Goal: Use online tool/utility: Use online tool/utility

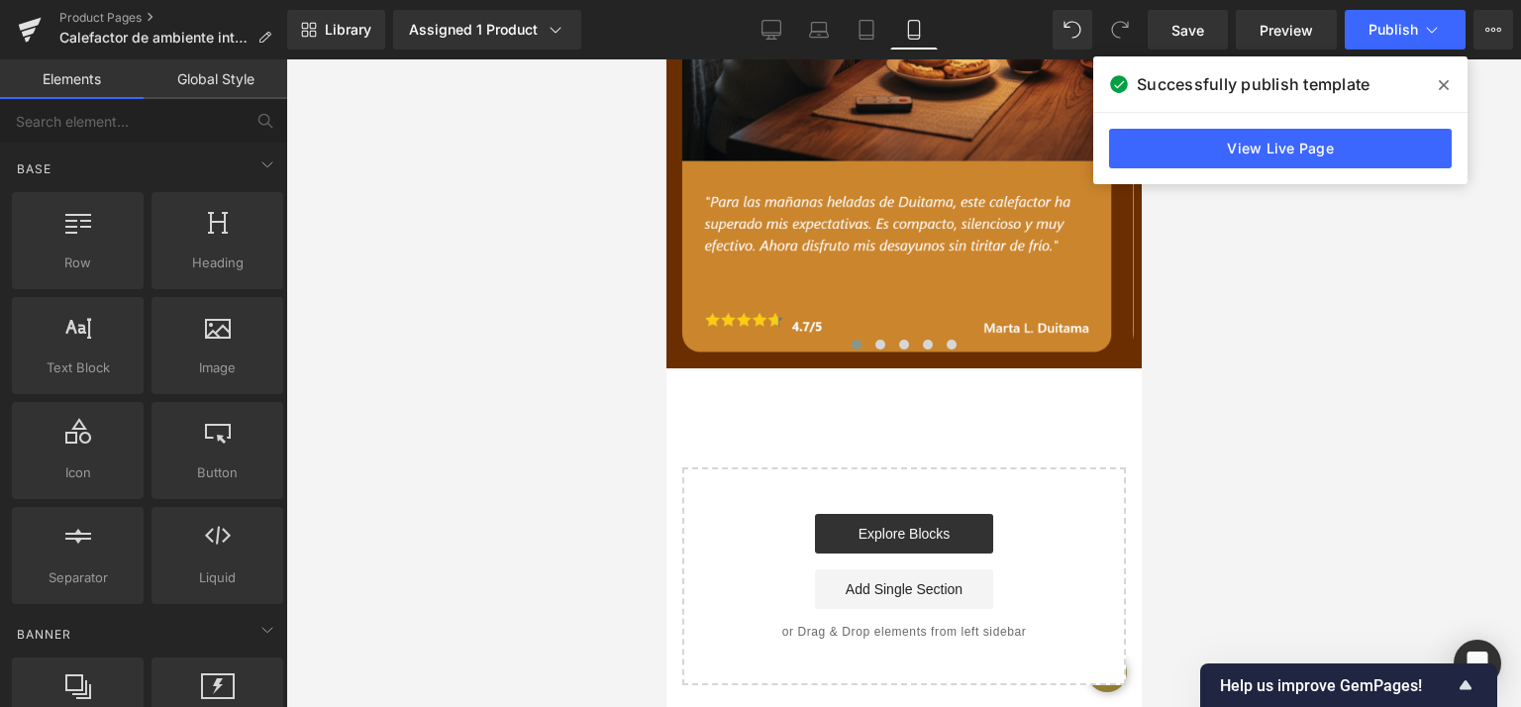
click at [1452, 84] on span at bounding box center [1444, 85] width 32 height 32
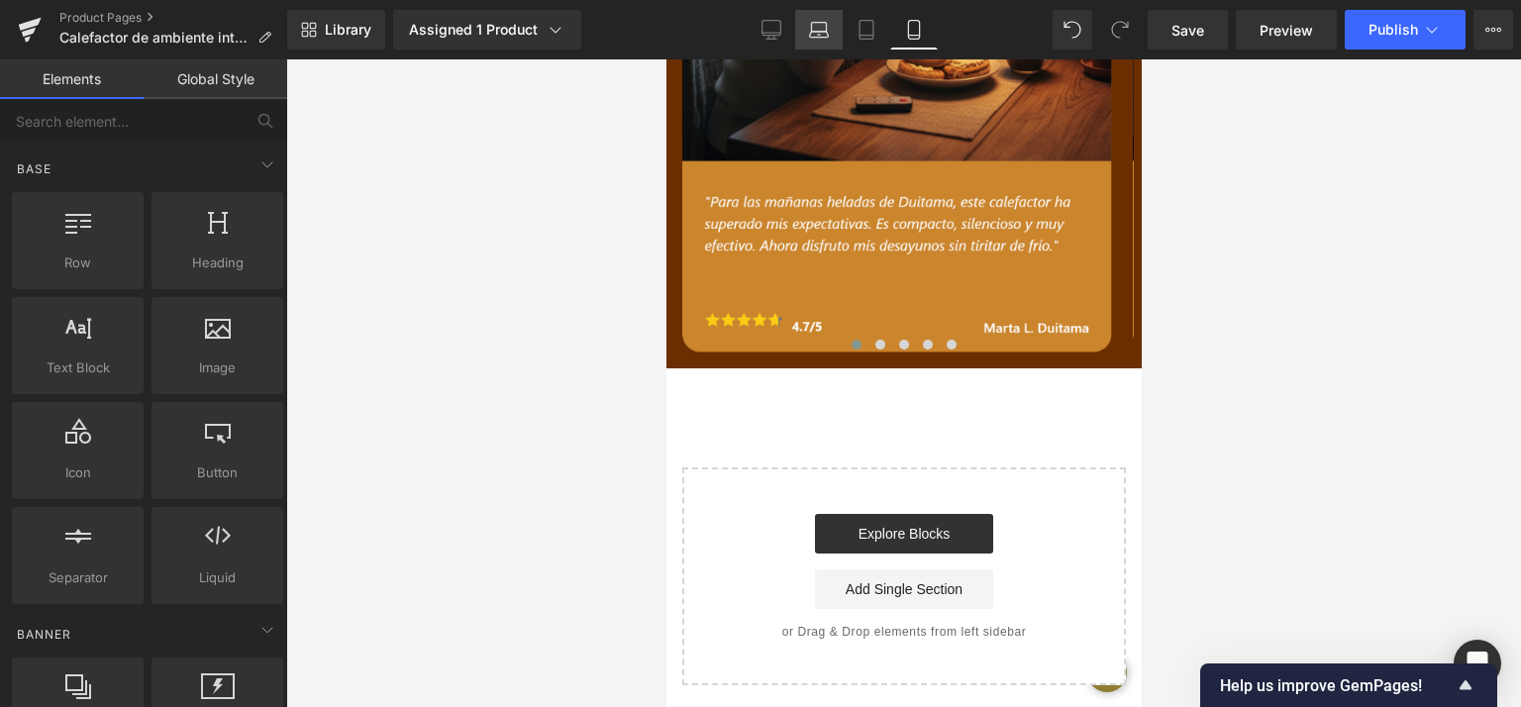
click at [823, 32] on icon at bounding box center [819, 35] width 19 height 6
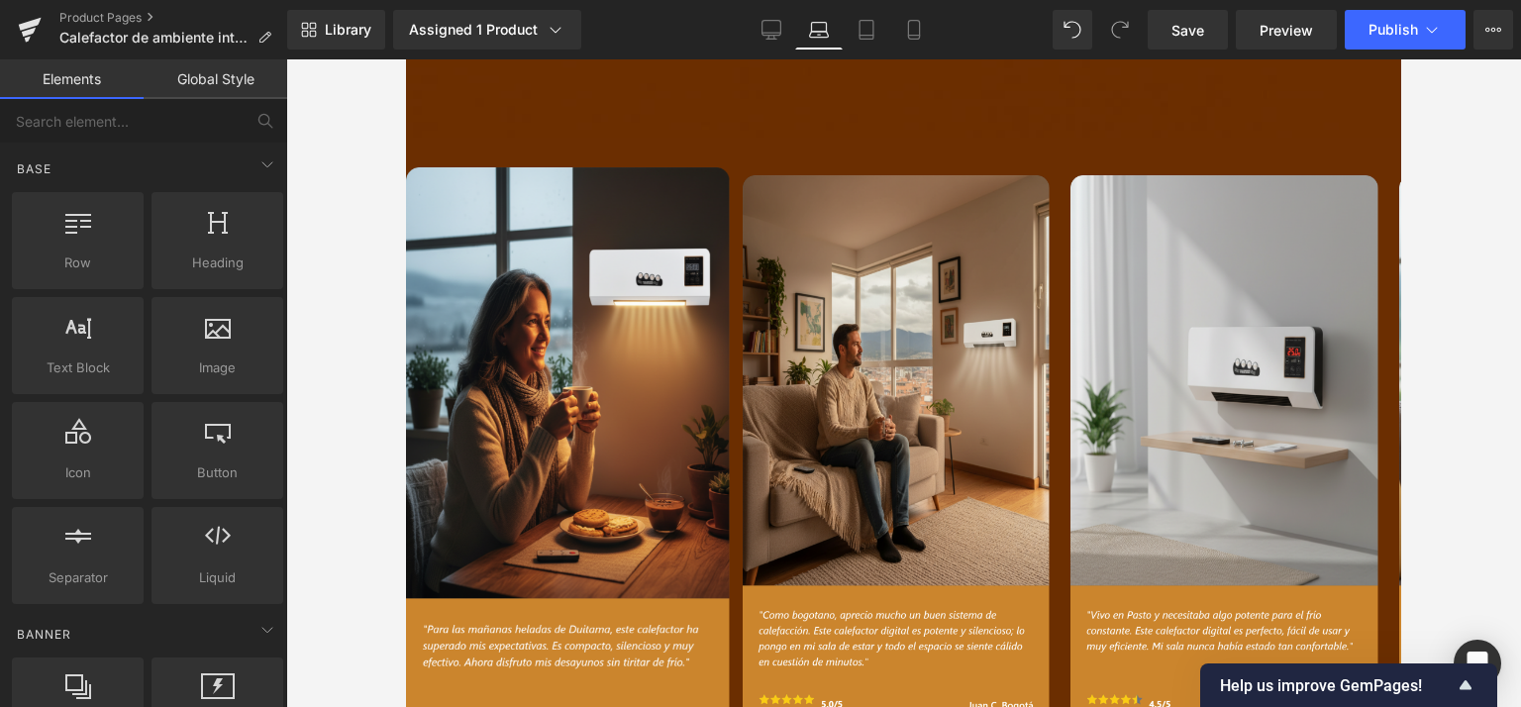
scroll to position [3051, 0]
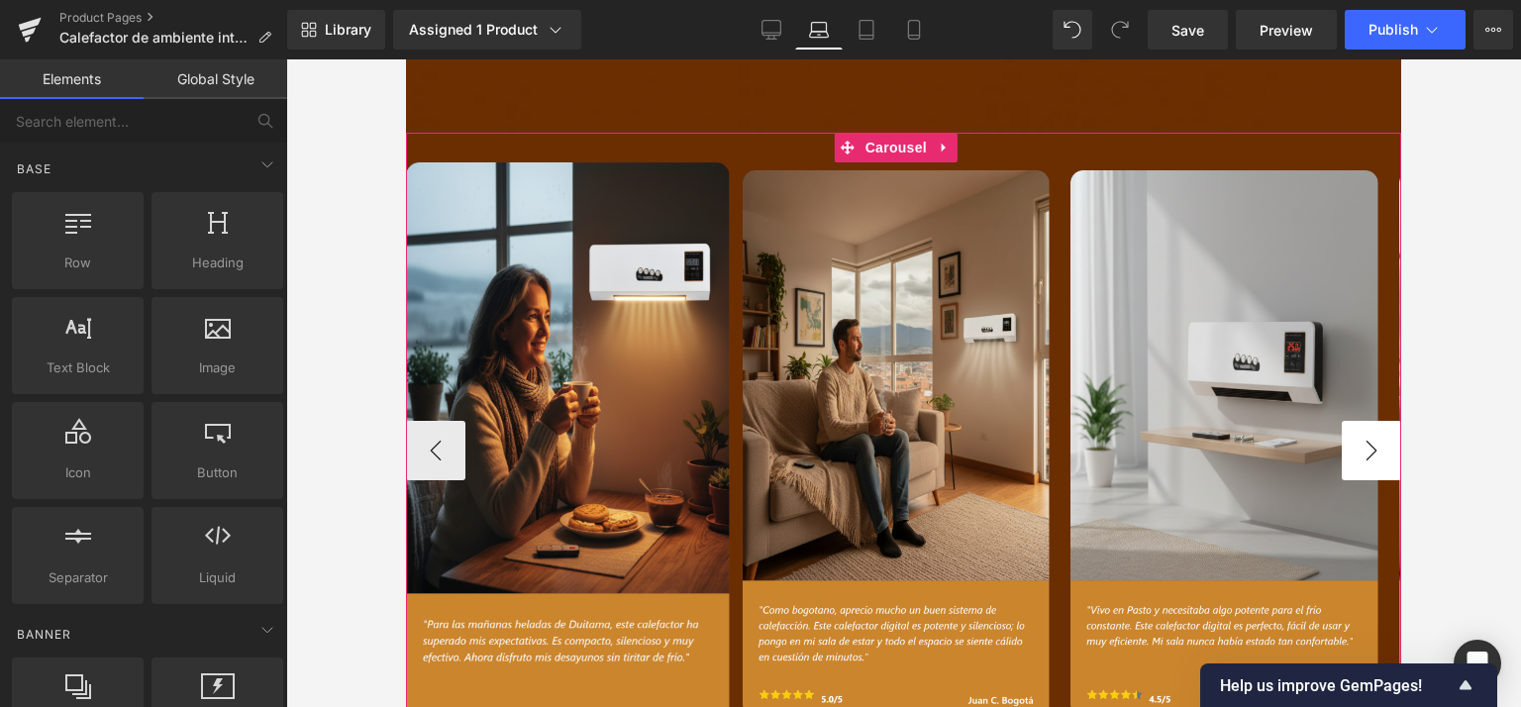
click at [1354, 421] on button "›" at bounding box center [1371, 450] width 59 height 59
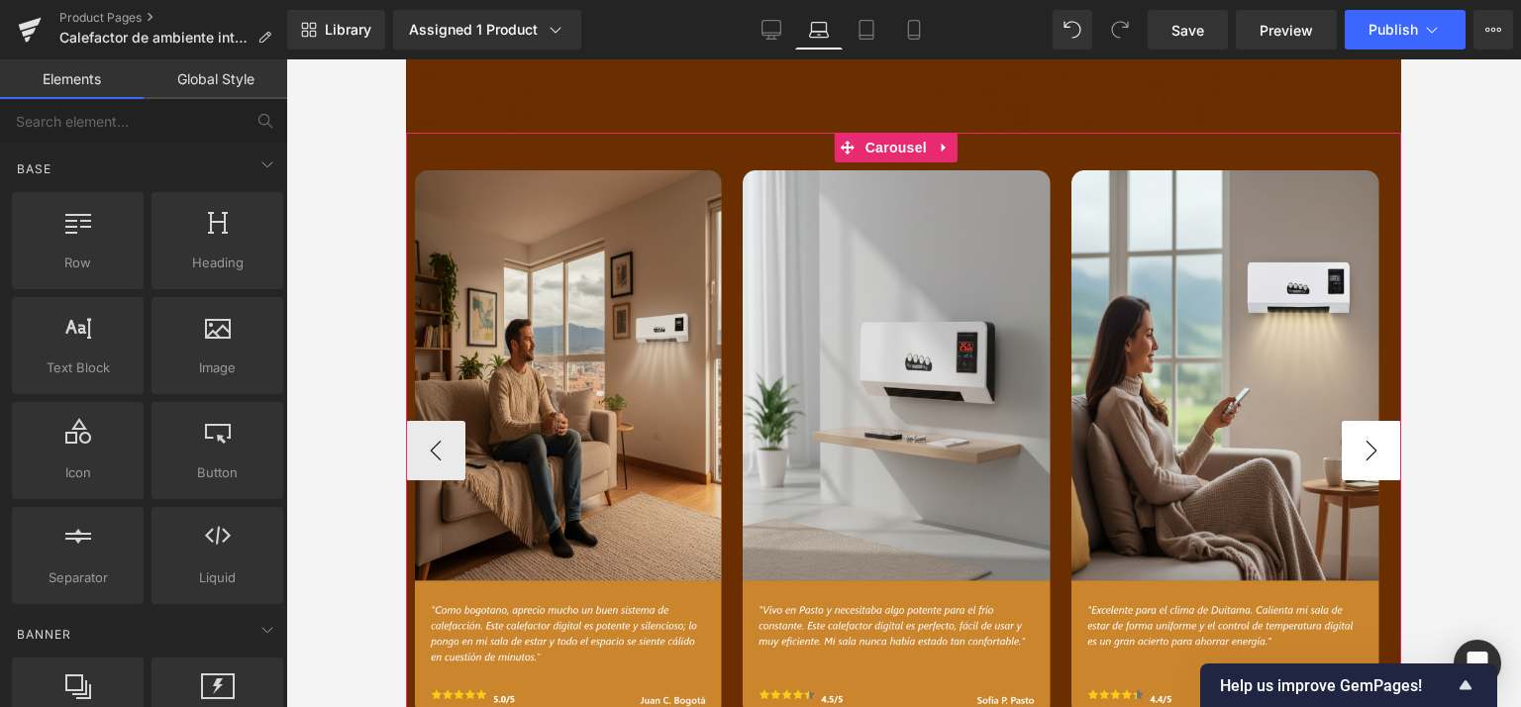
click at [1354, 421] on button "›" at bounding box center [1371, 450] width 59 height 59
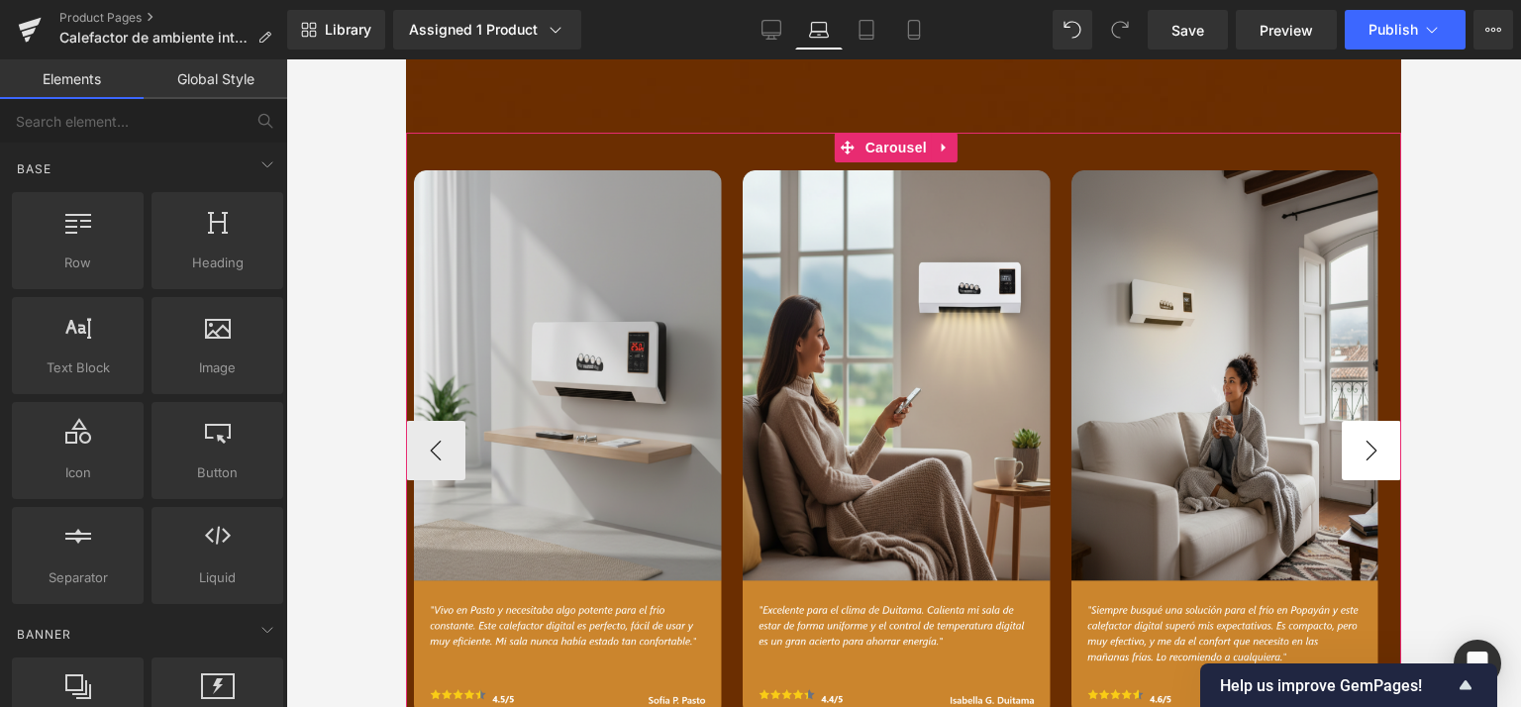
click at [1354, 421] on button "›" at bounding box center [1371, 450] width 59 height 59
click at [458, 421] on button "‹" at bounding box center [435, 450] width 59 height 59
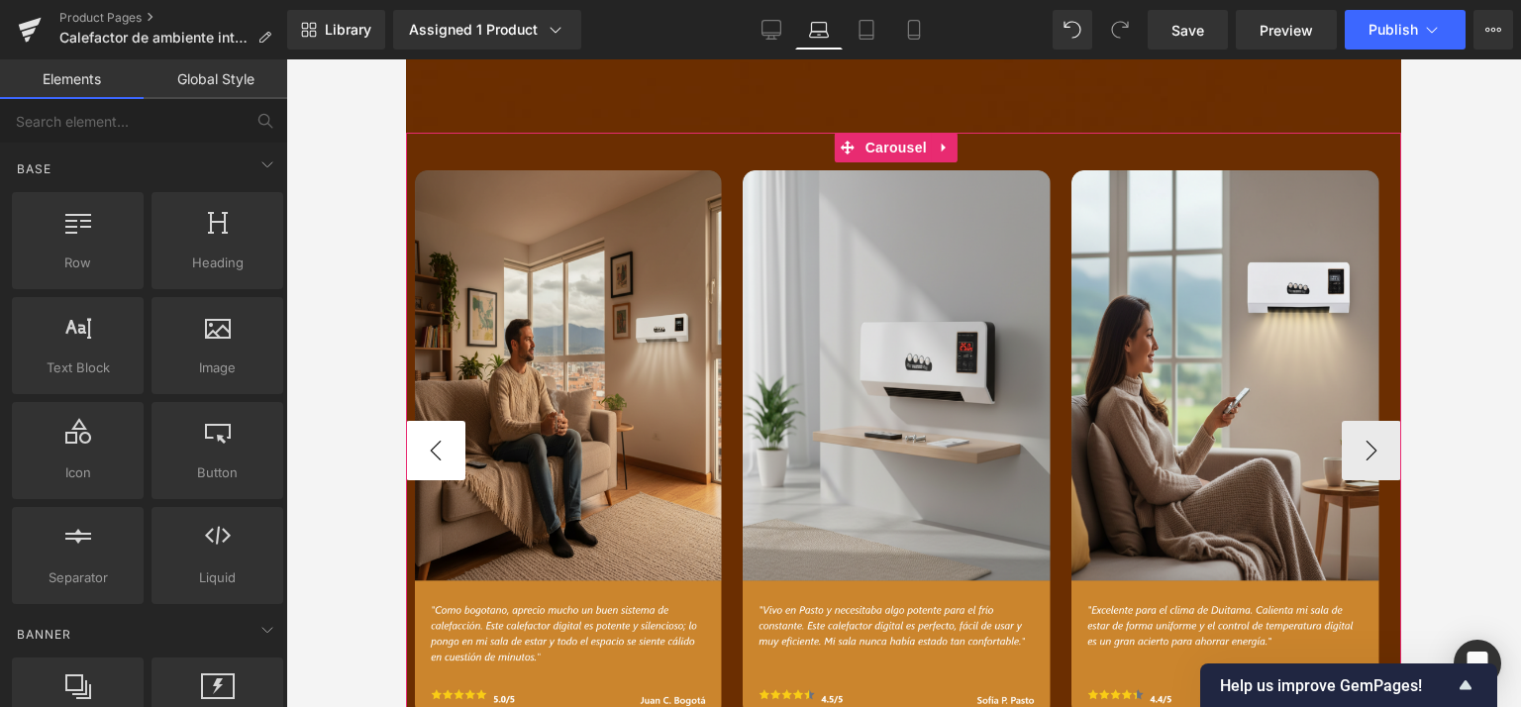
click at [458, 421] on button "‹" at bounding box center [435, 450] width 59 height 59
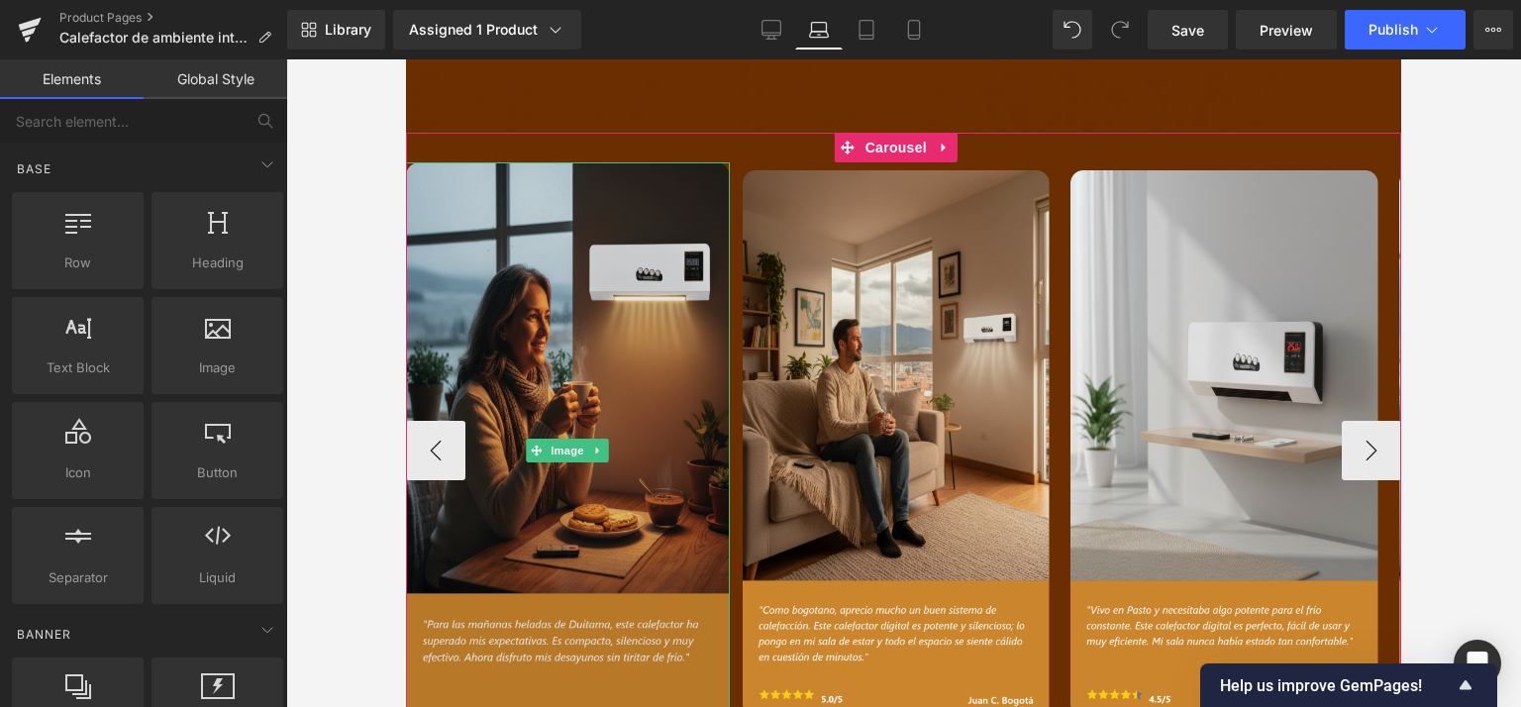
click at [651, 391] on img at bounding box center [568, 449] width 324 height 575
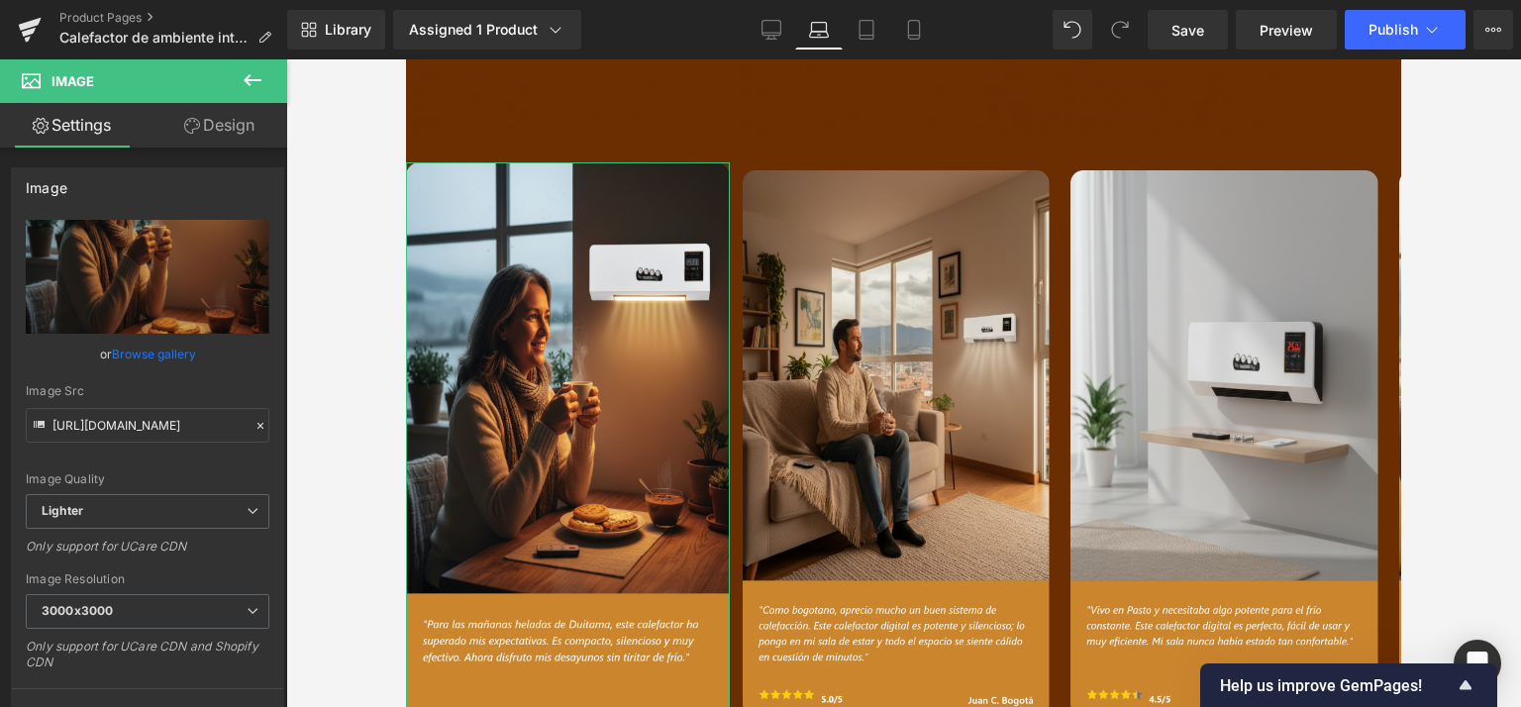
click at [211, 123] on link "Design" at bounding box center [220, 125] width 144 height 45
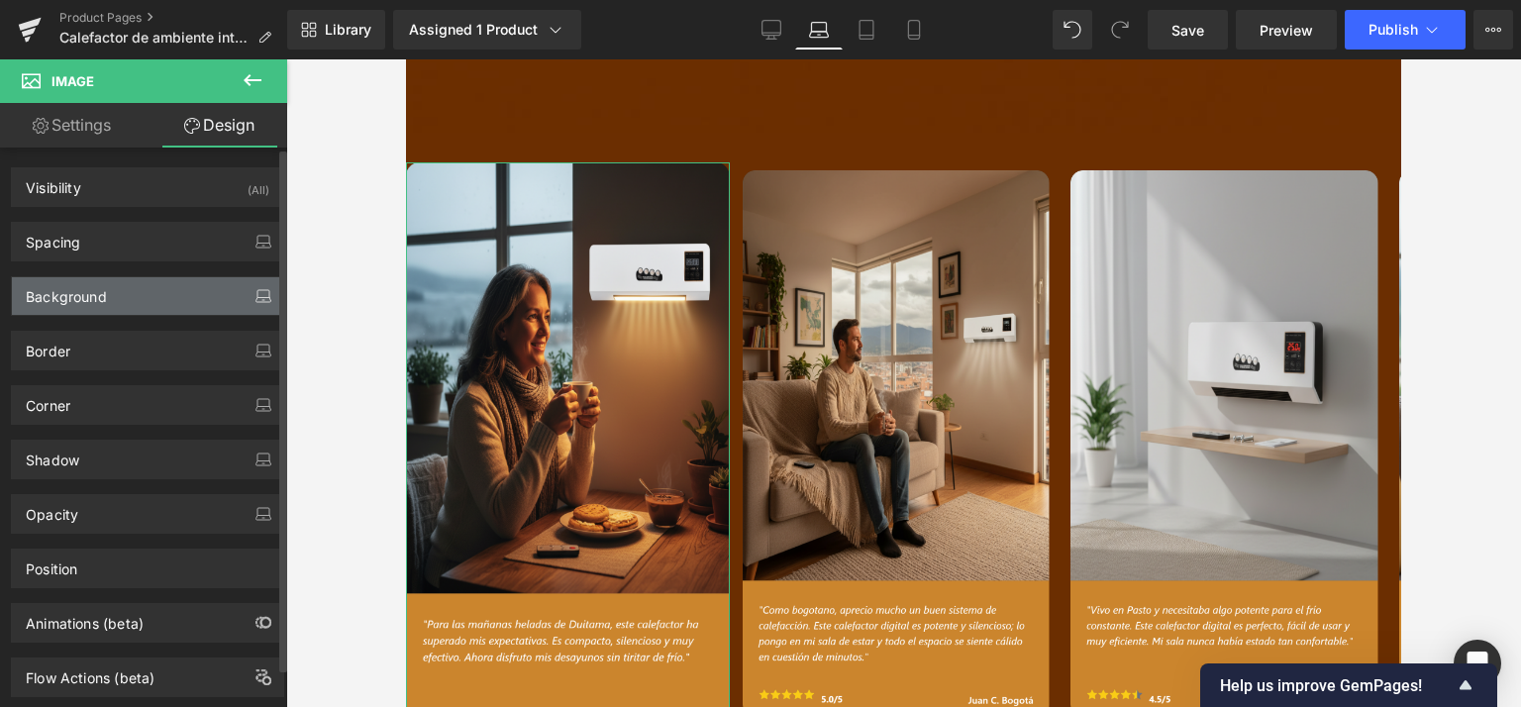
type input "0"
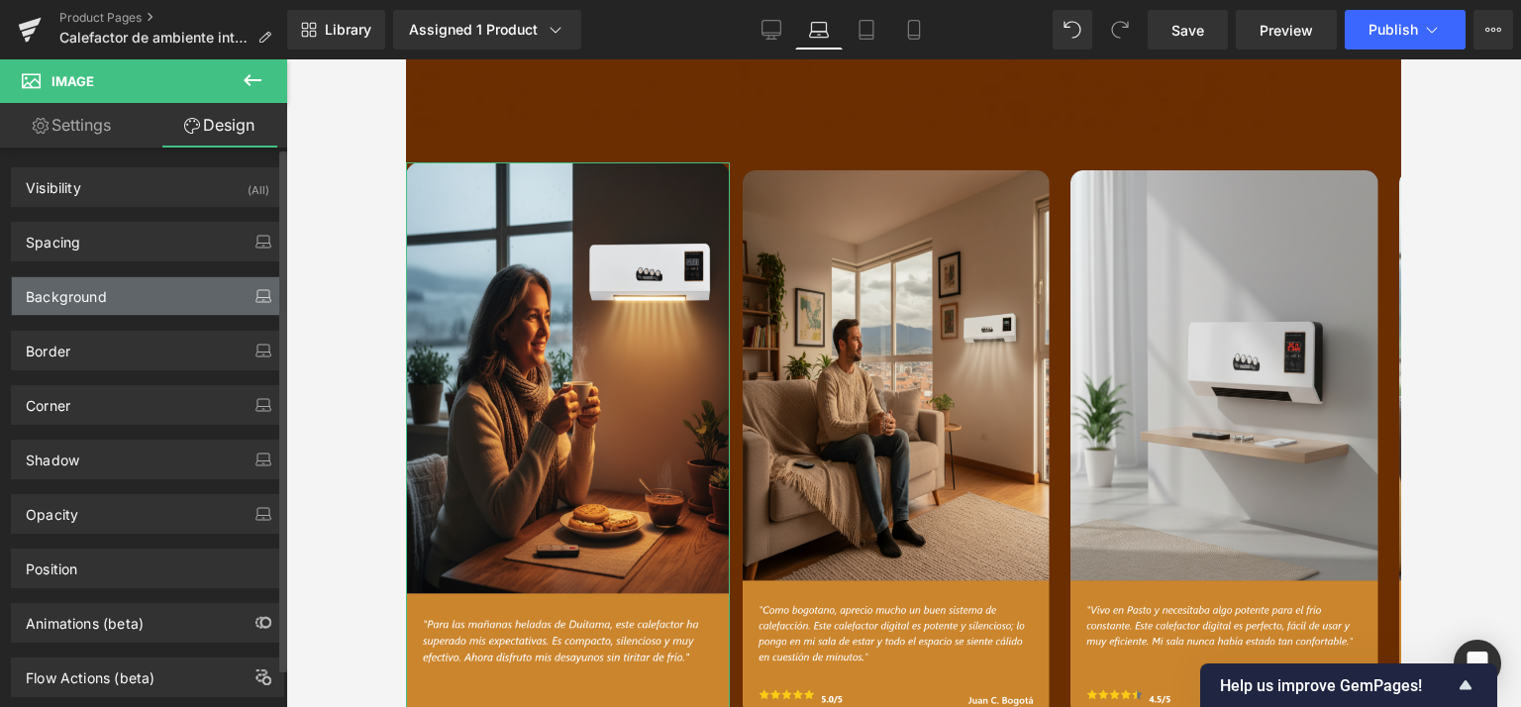
type input "0"
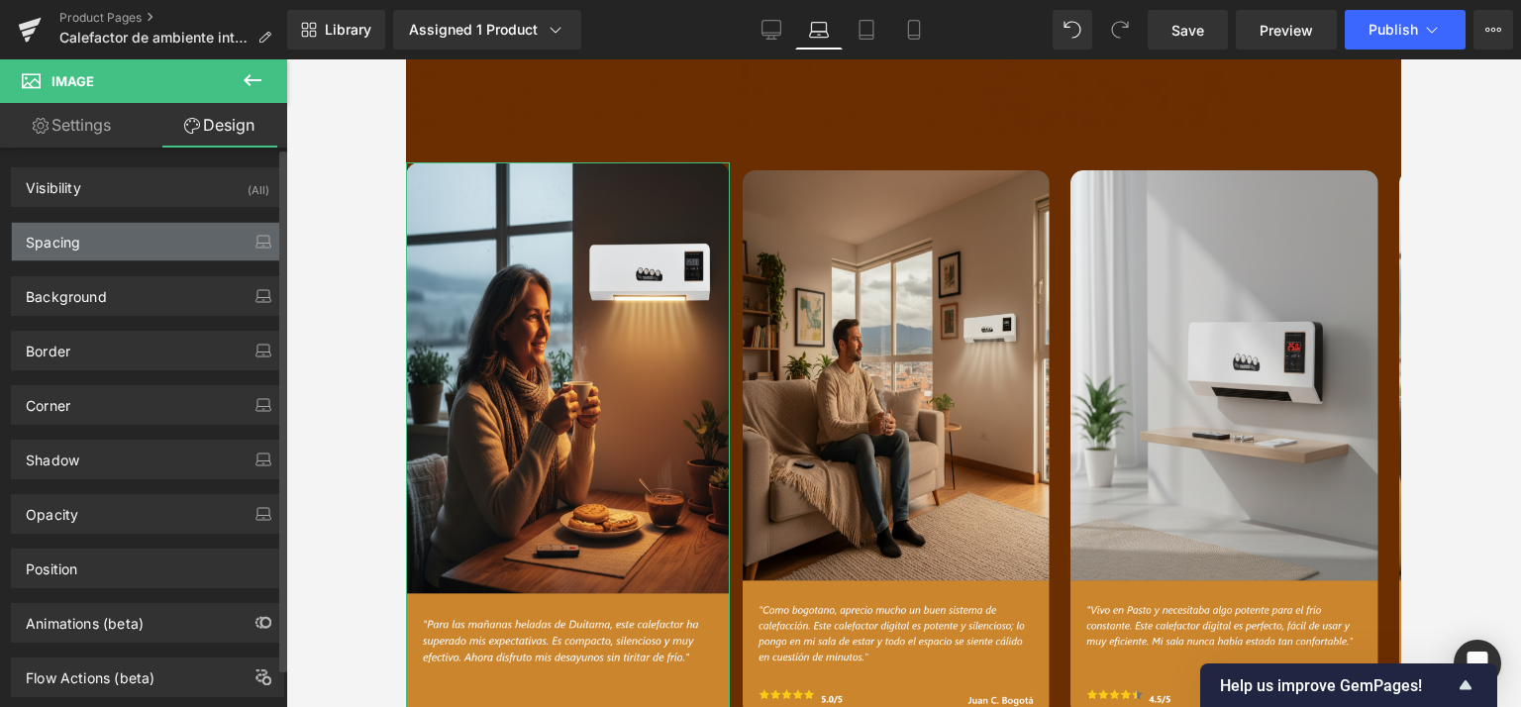
click at [118, 245] on div "Spacing" at bounding box center [147, 242] width 271 height 38
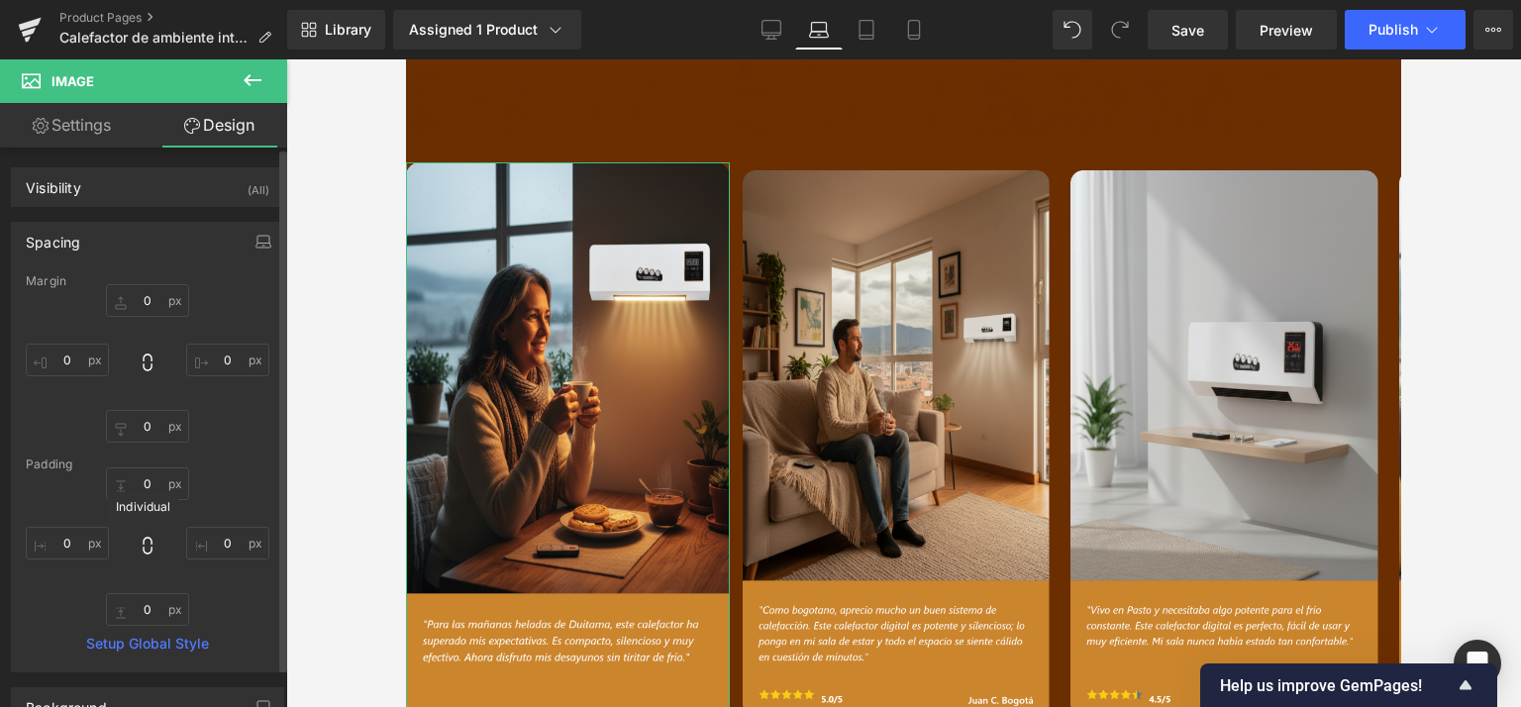
click at [143, 544] on icon at bounding box center [148, 546] width 20 height 20
type input "0"
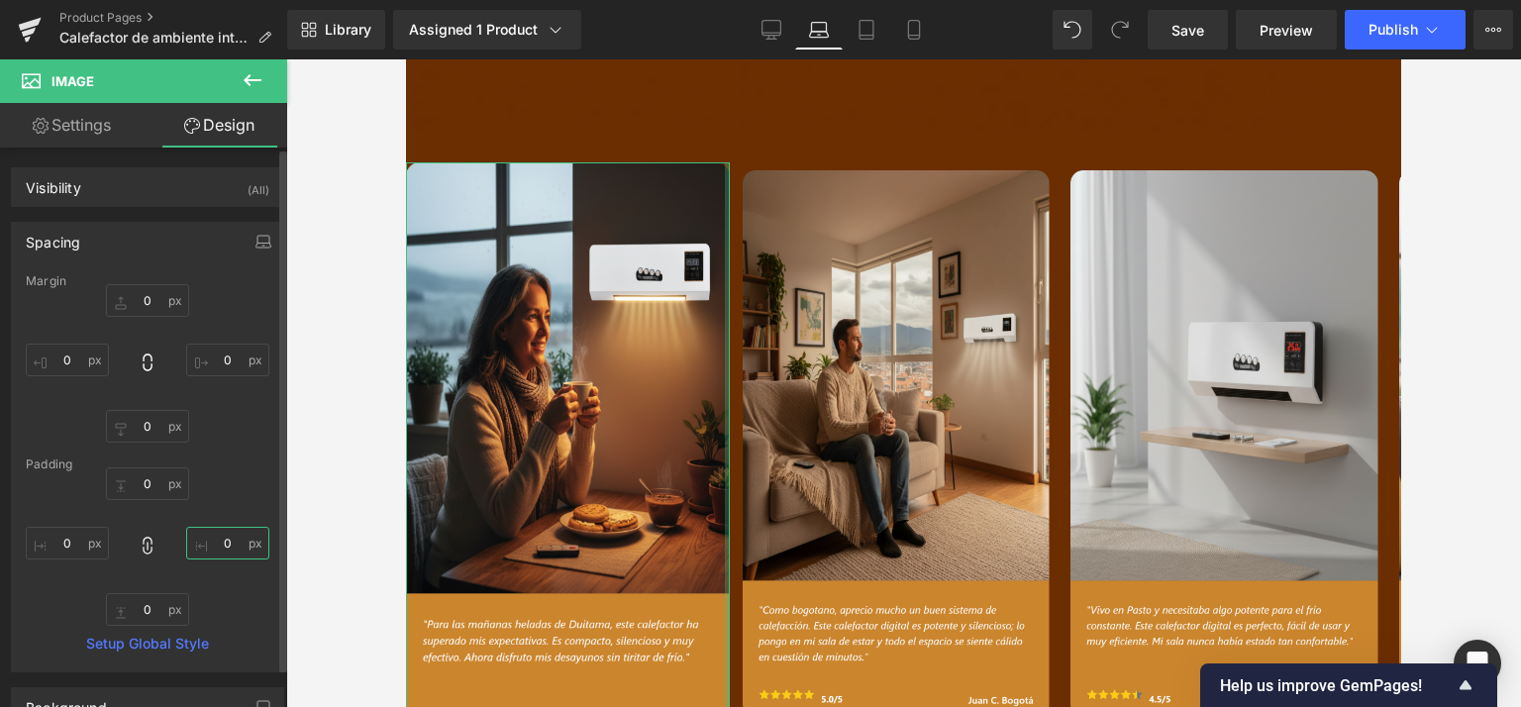
click at [221, 538] on input "0" at bounding box center [227, 543] width 83 height 33
type input "8"
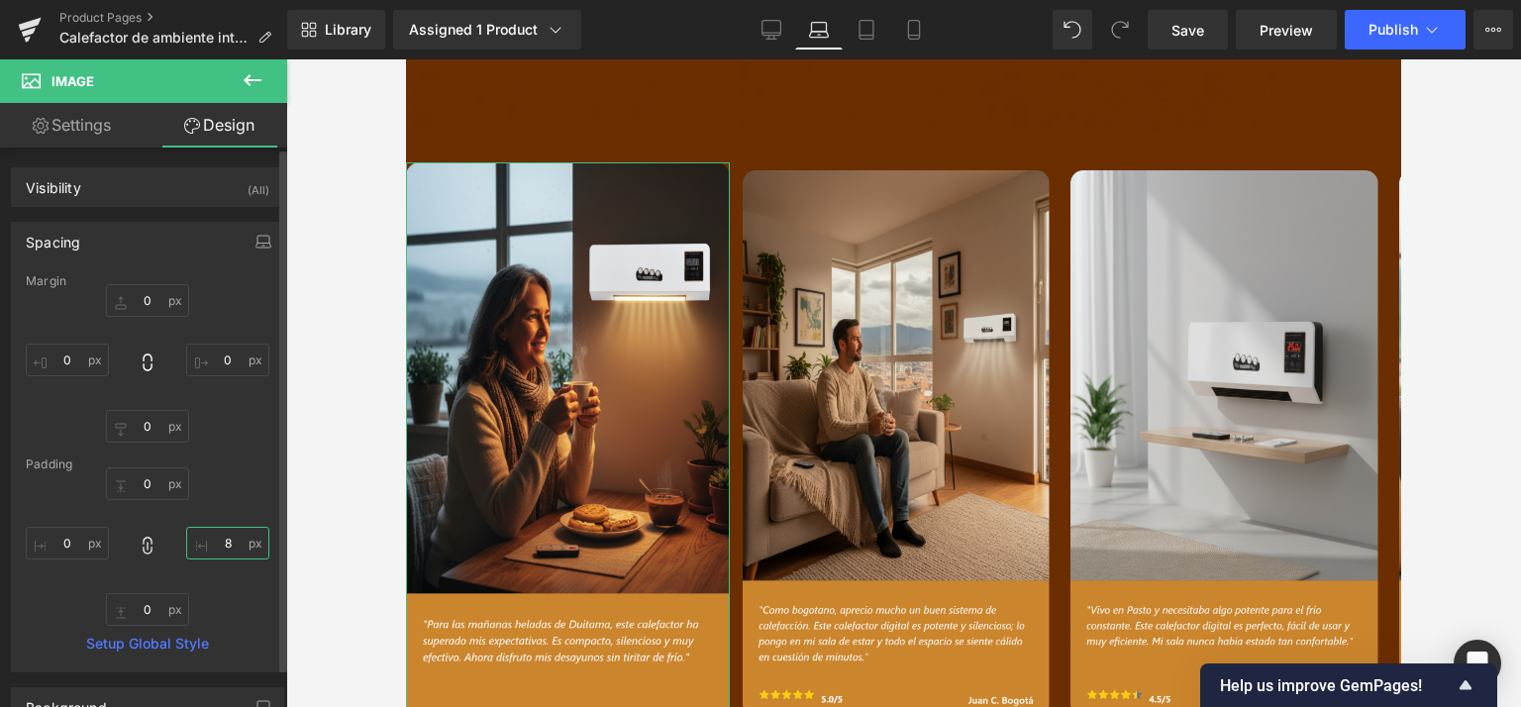
type input "8"
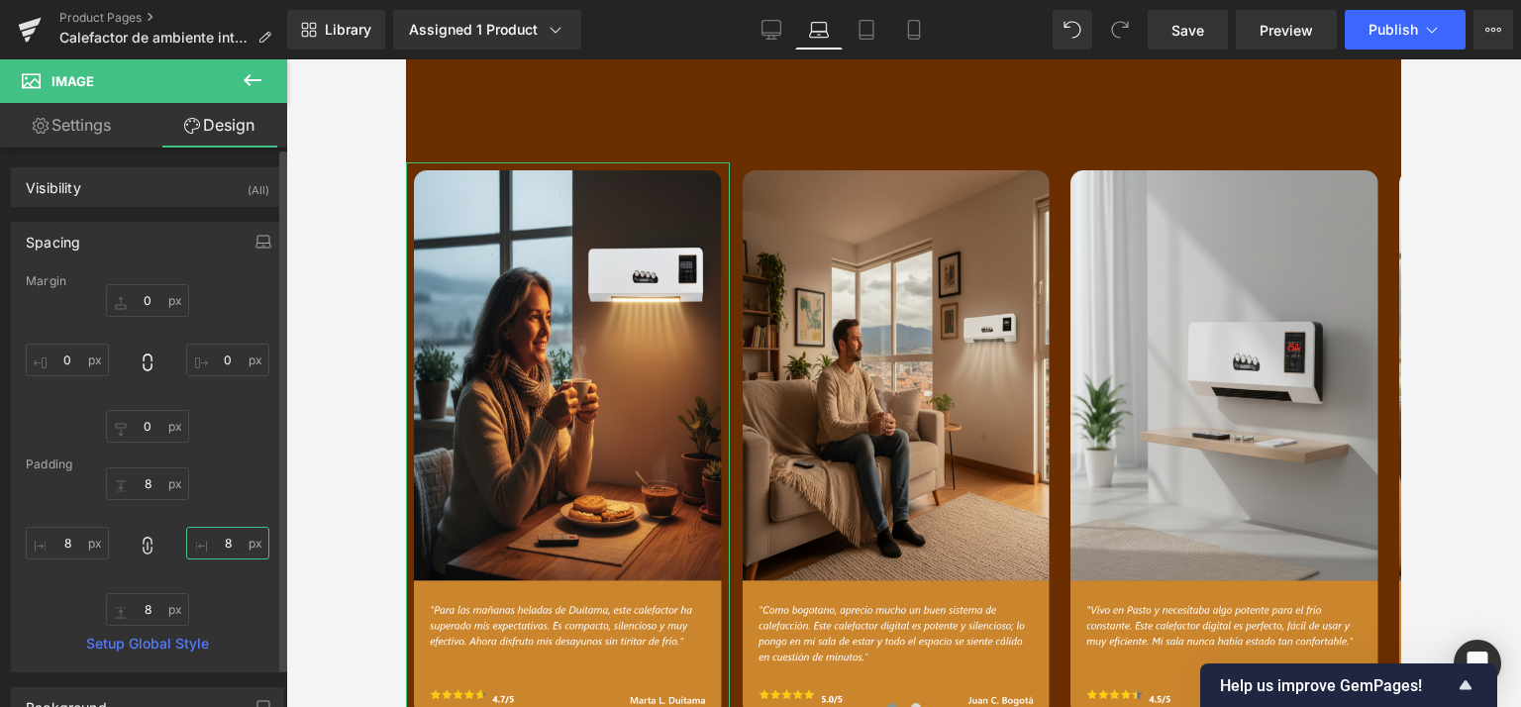
type input "8"
click at [243, 467] on div "Padding" at bounding box center [148, 465] width 244 height 14
click at [1194, 32] on span "Save" at bounding box center [1188, 30] width 33 height 21
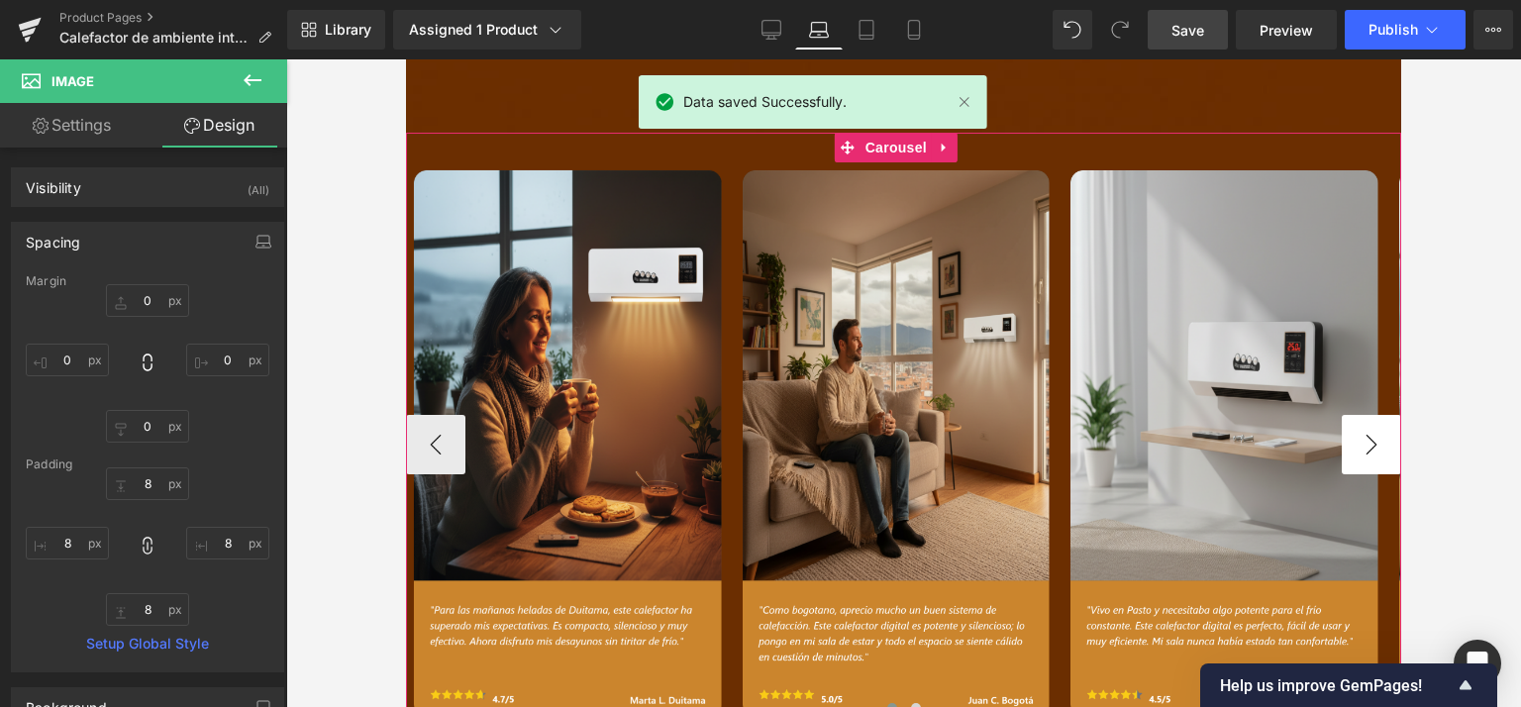
click at [1361, 415] on button "›" at bounding box center [1371, 444] width 59 height 59
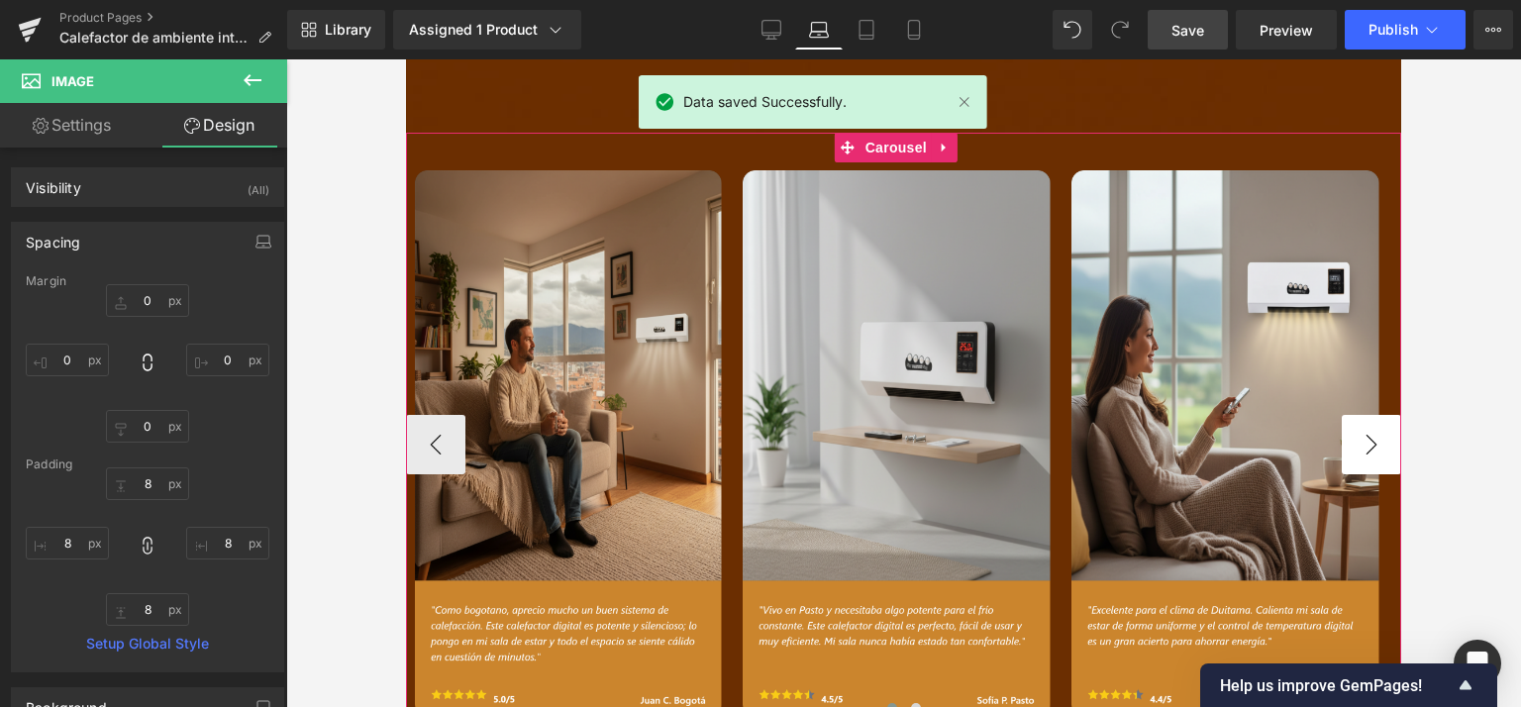
click at [1361, 415] on button "›" at bounding box center [1371, 444] width 59 height 59
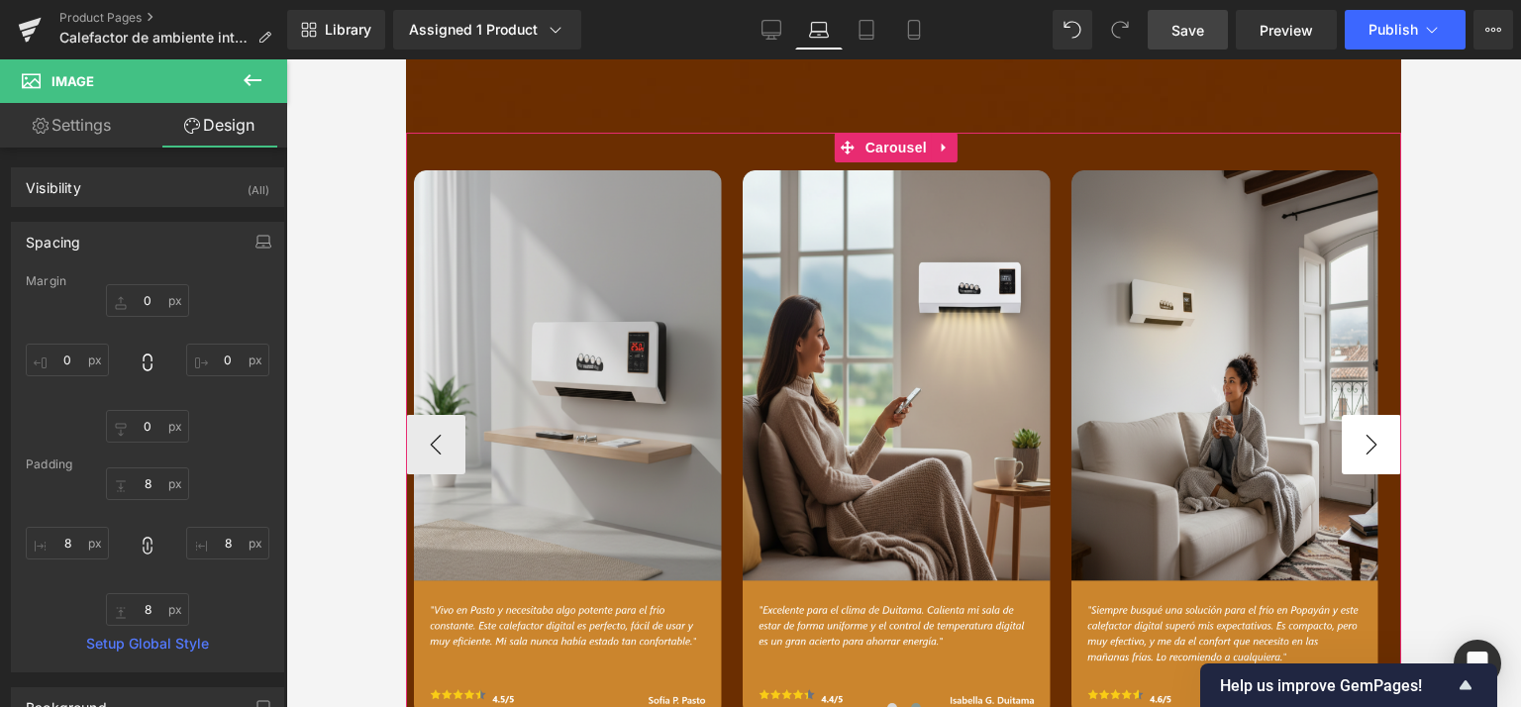
click at [1362, 415] on button "›" at bounding box center [1371, 444] width 59 height 59
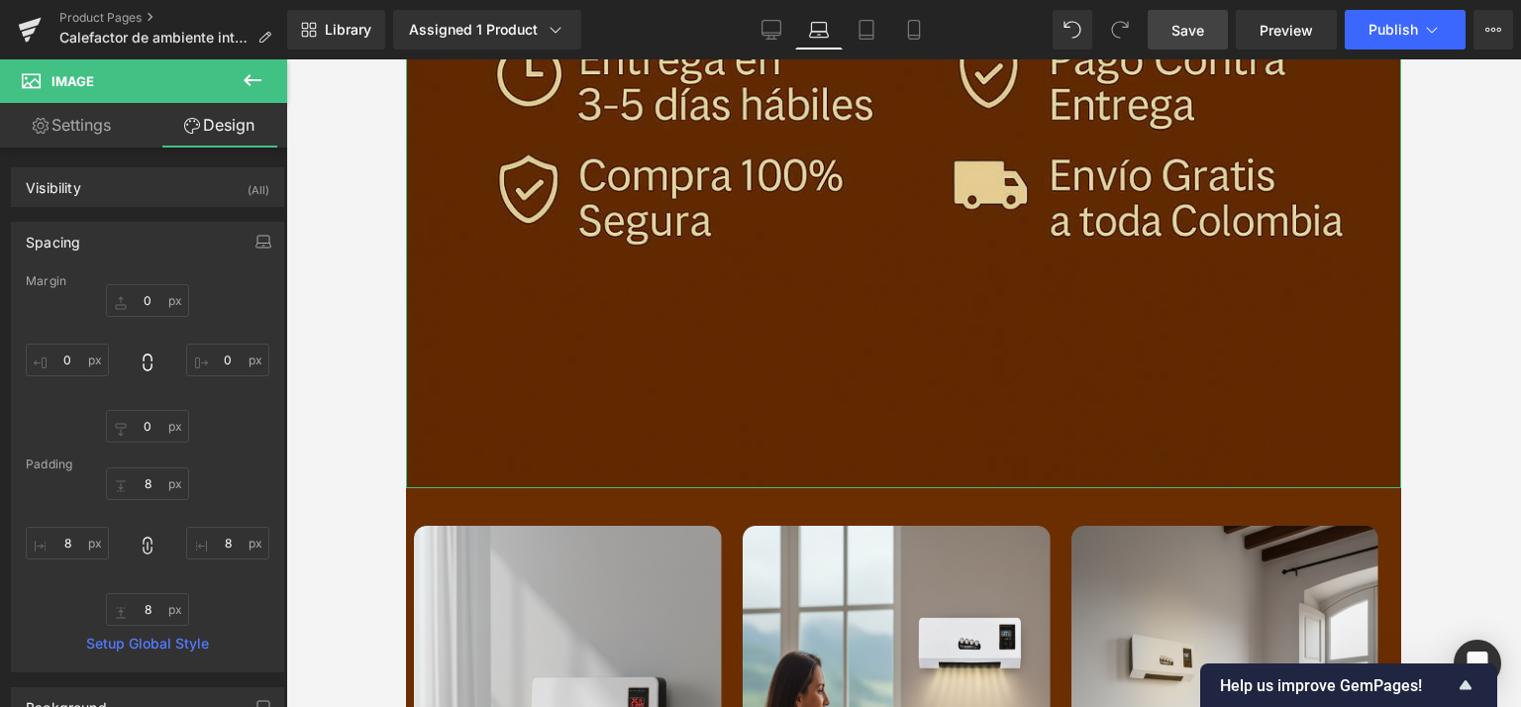
scroll to position [2698, 0]
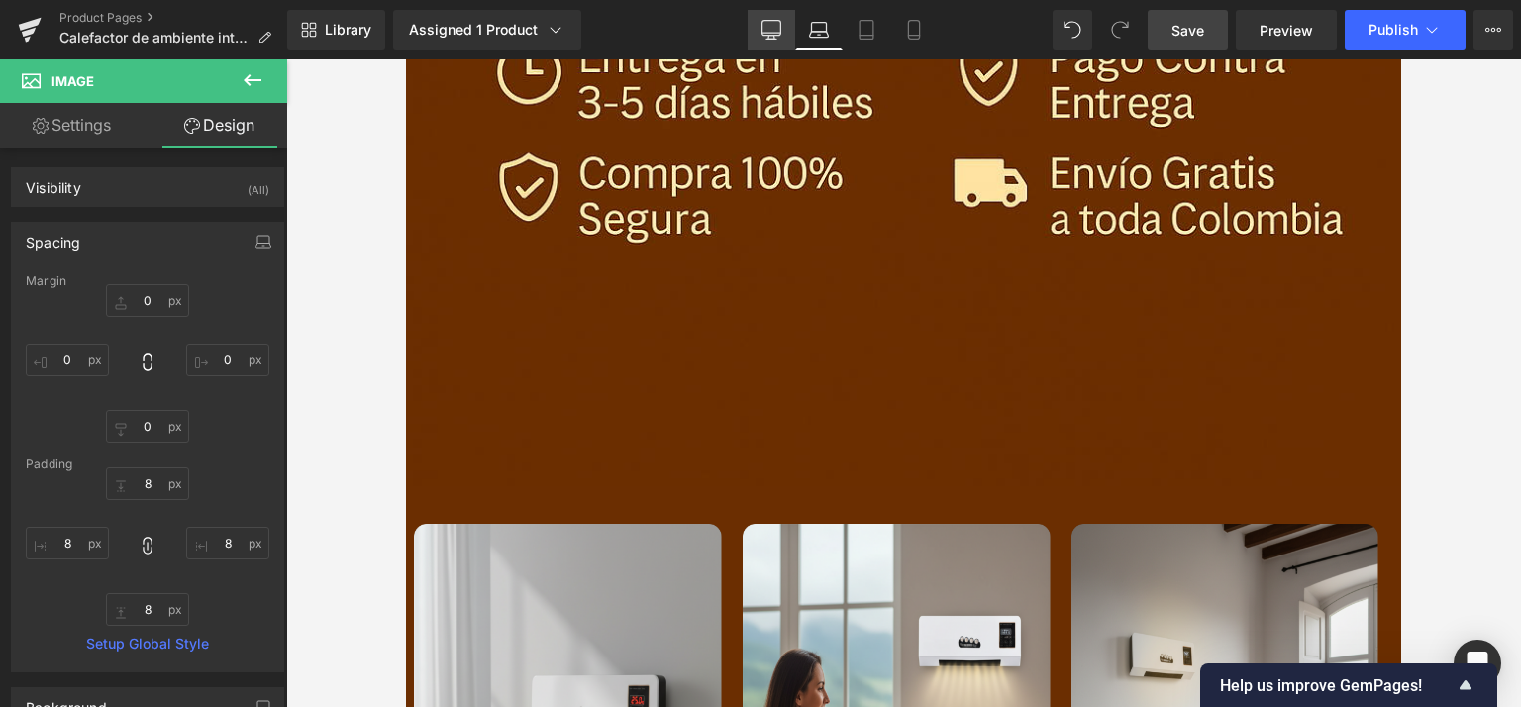
click at [770, 25] on icon at bounding box center [772, 30] width 20 height 20
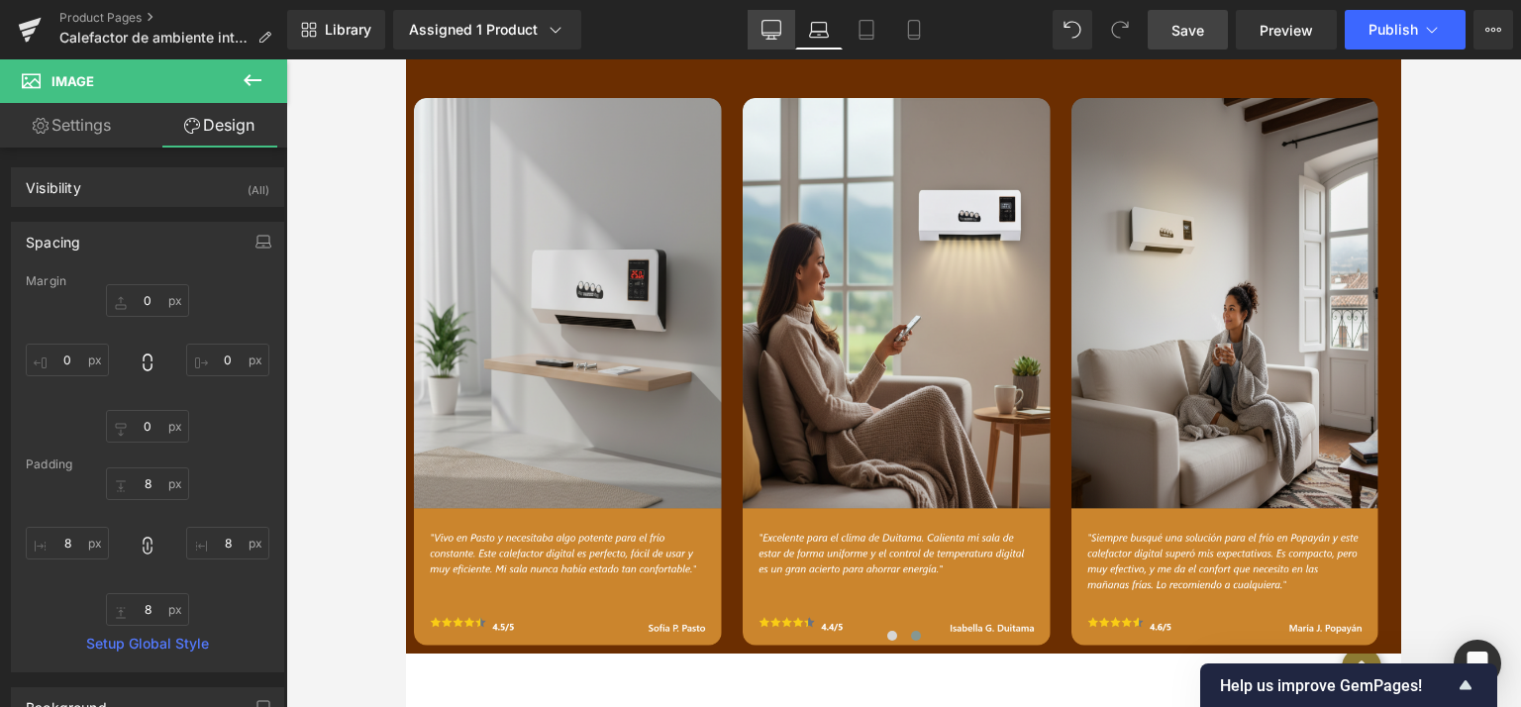
type input "0"
type input "3.38997"
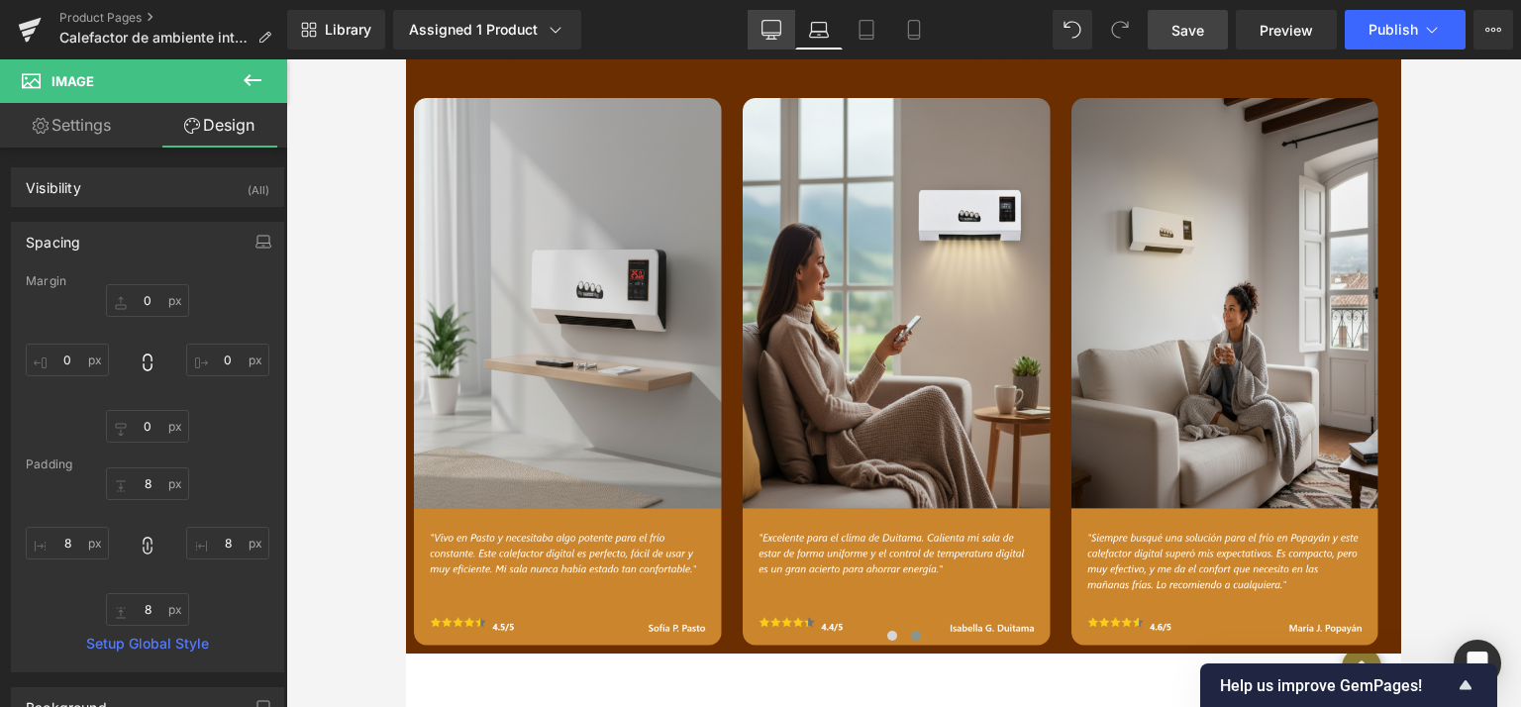
type input "8"
type input "3.38997"
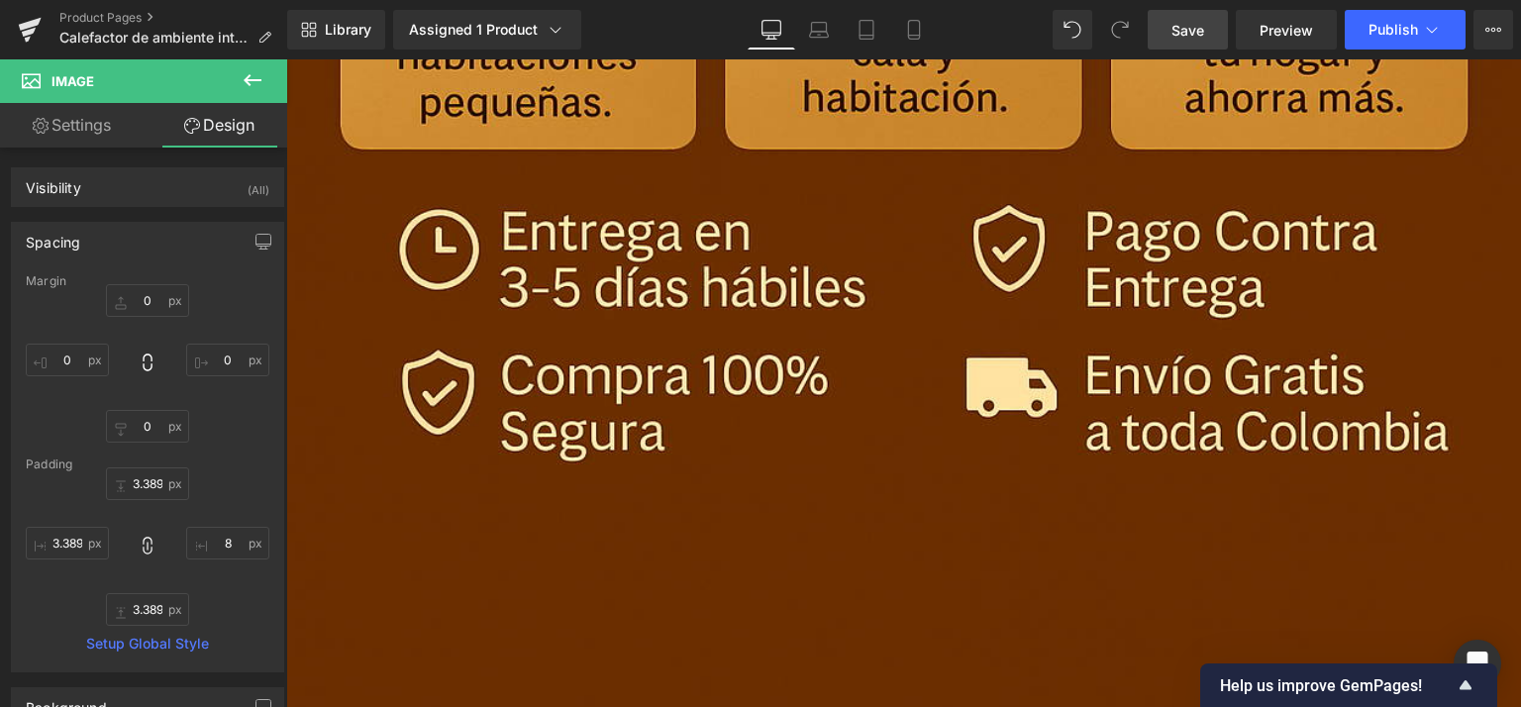
scroll to position [3419, 0]
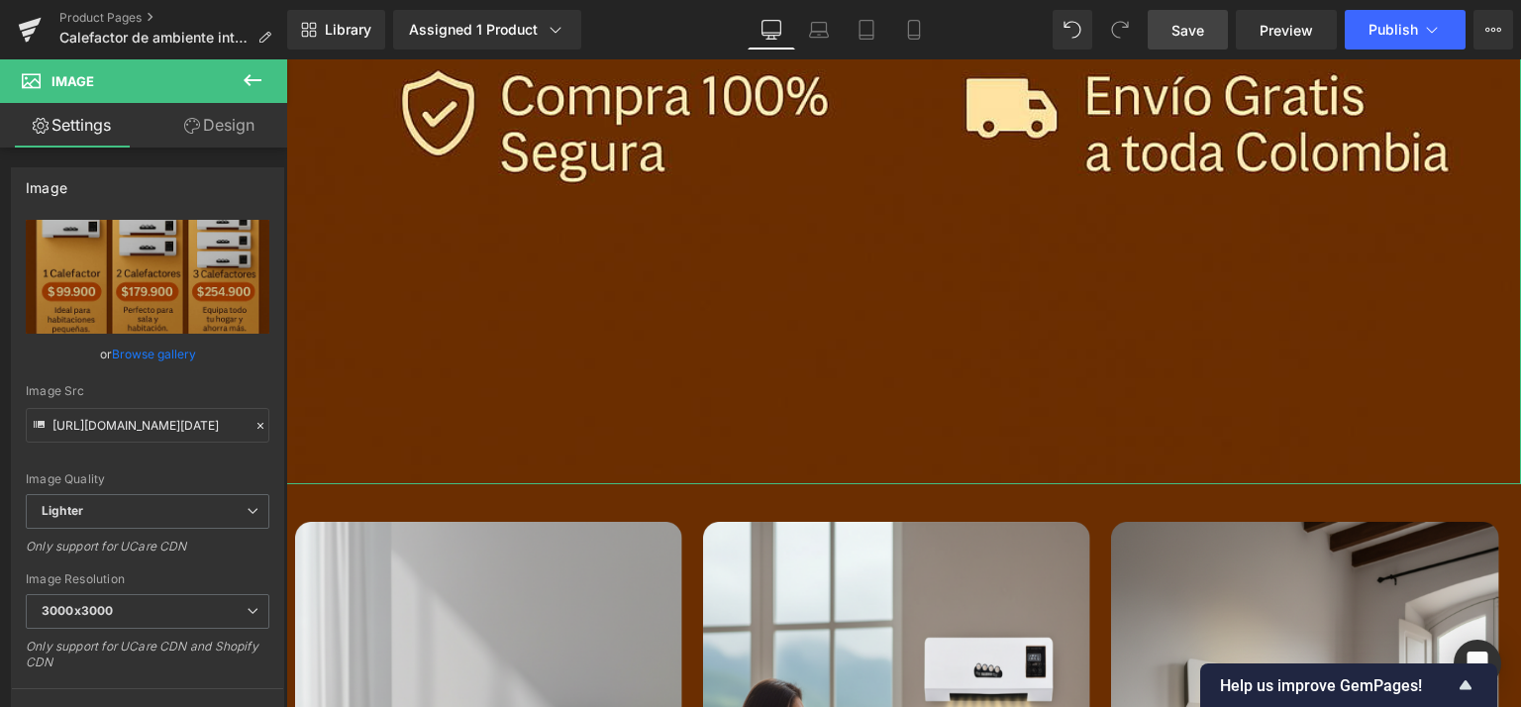
click at [236, 118] on link "Design" at bounding box center [220, 125] width 144 height 45
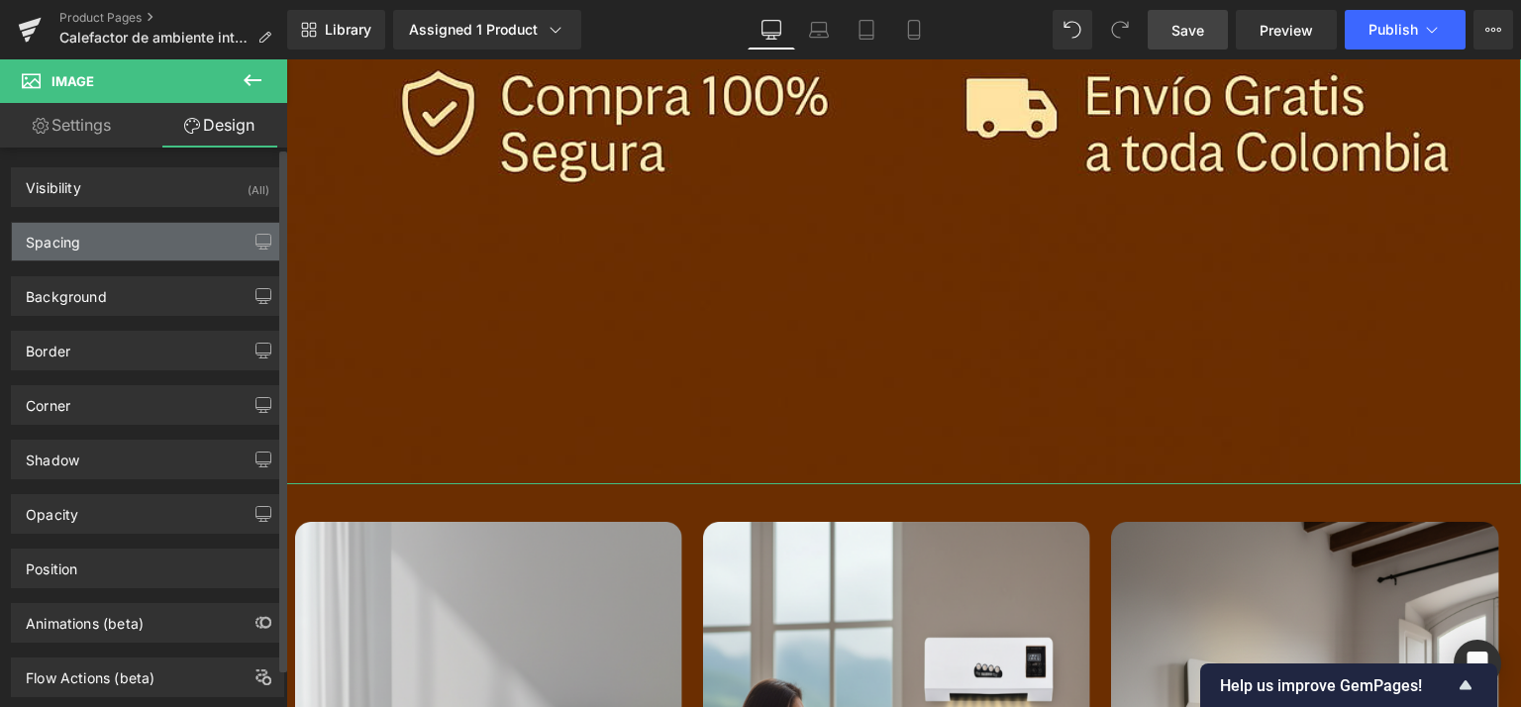
click at [156, 226] on div "Spacing" at bounding box center [147, 242] width 271 height 38
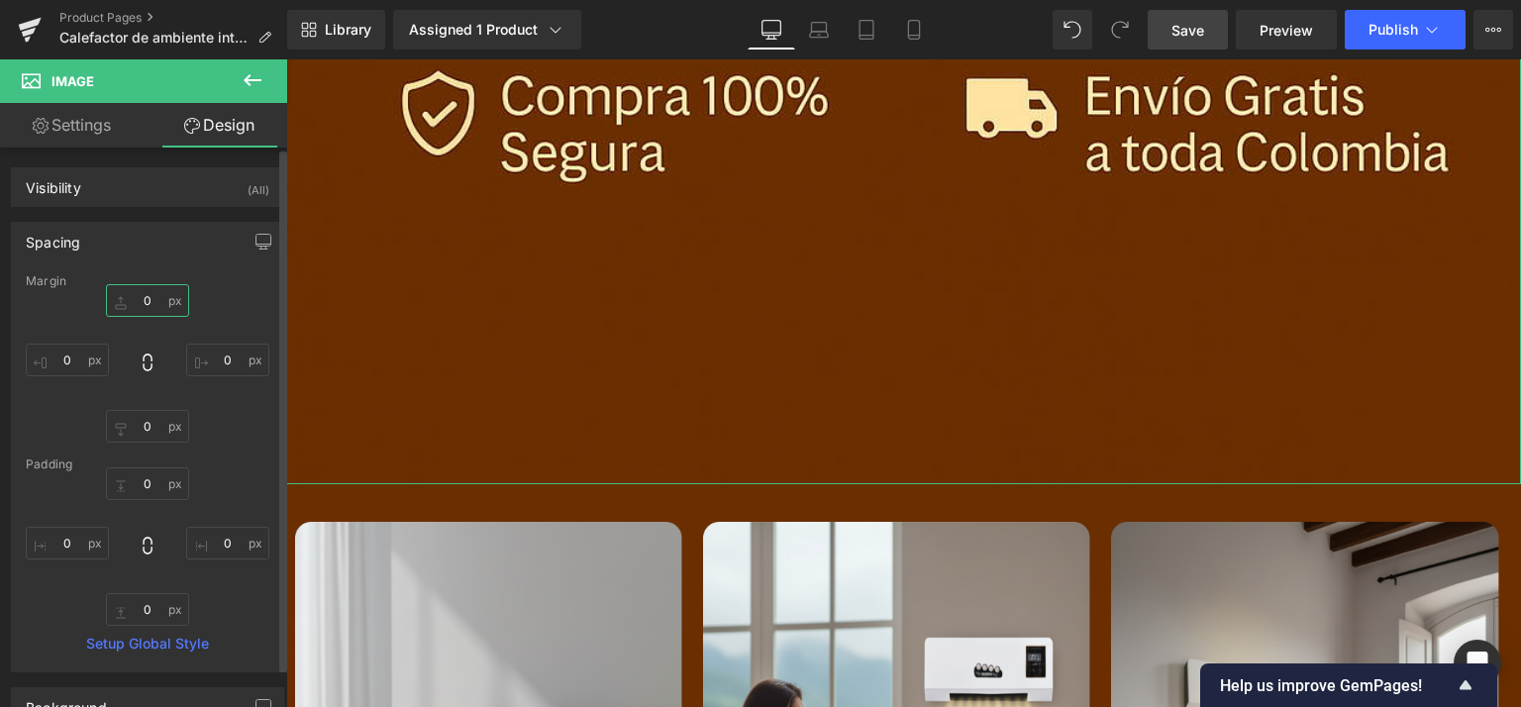
click at [151, 292] on input "0" at bounding box center [147, 300] width 83 height 33
type input "0"
click at [149, 423] on input "0" at bounding box center [147, 426] width 83 height 33
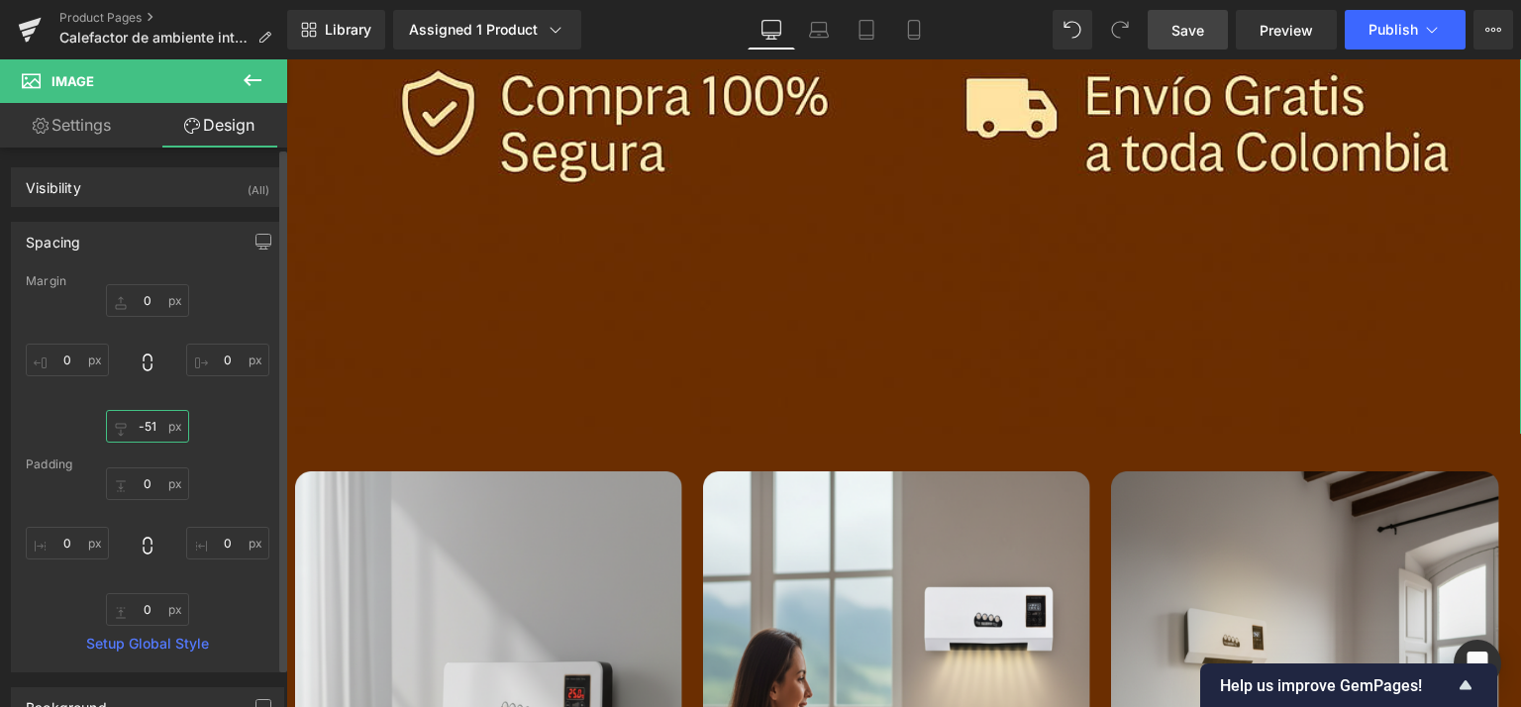
type input "-50"
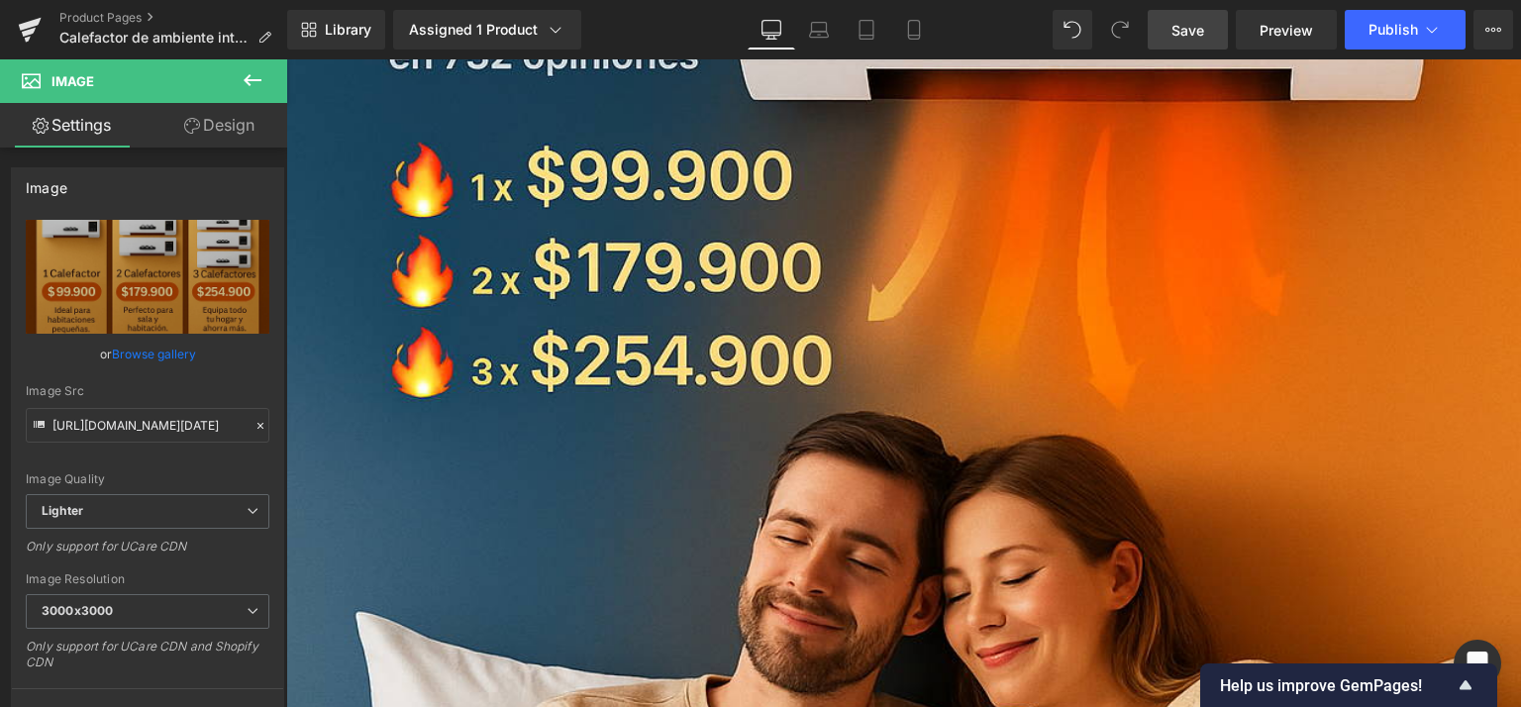
scroll to position [747, 0]
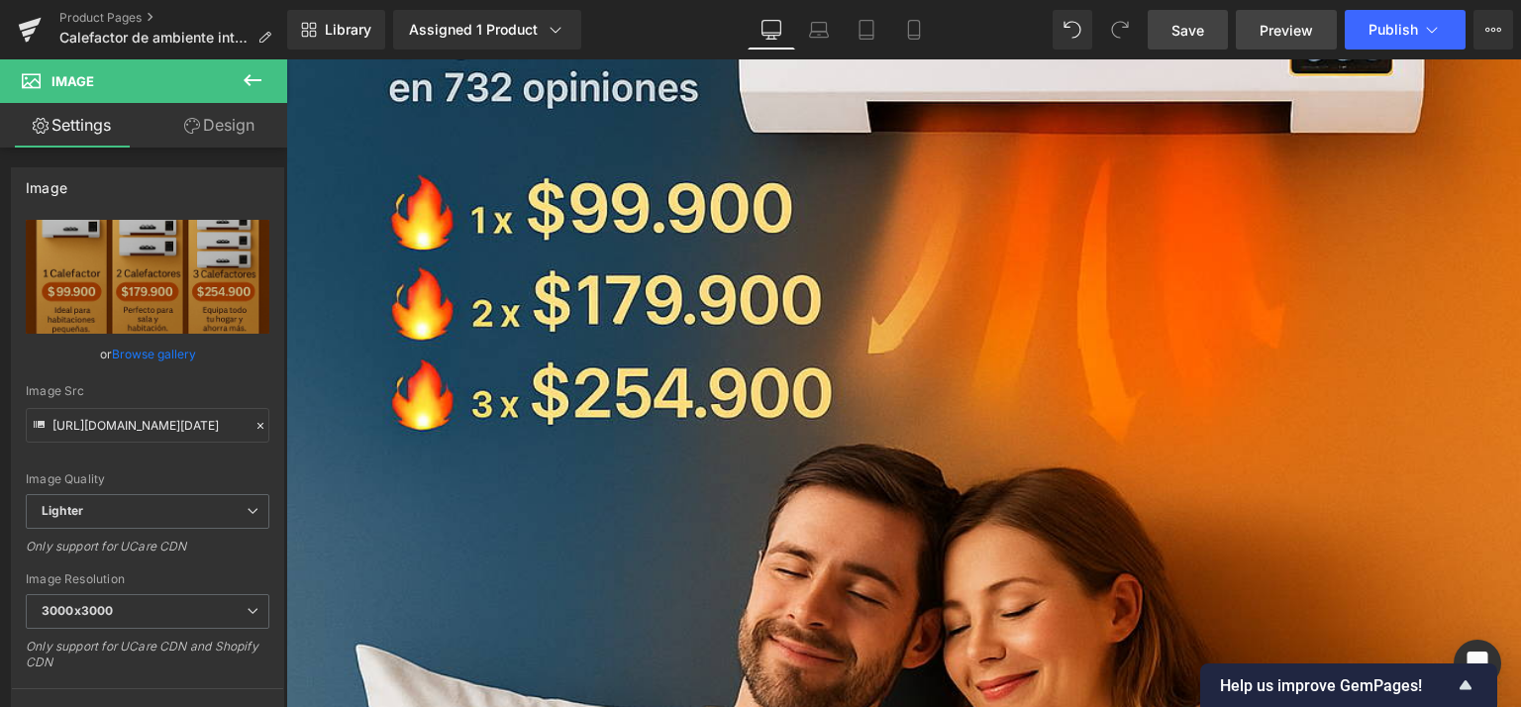
click at [1302, 35] on span "Preview" at bounding box center [1286, 30] width 53 height 21
